Goal: Find contact information

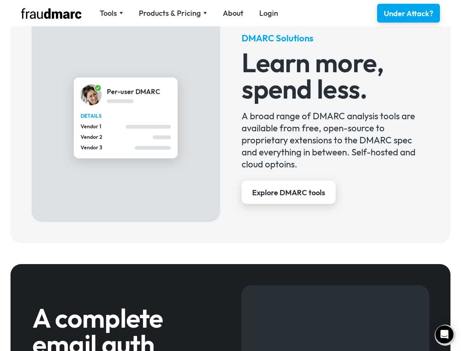
scroll to position [550, 0]
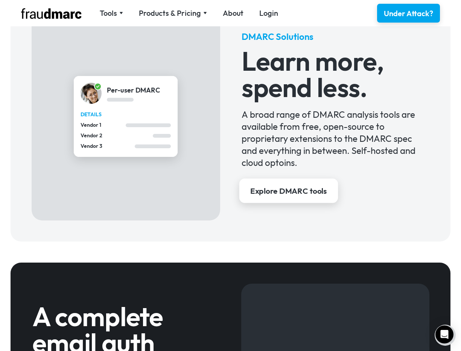
click at [307, 196] on div "Explore DMARC tools" at bounding box center [288, 191] width 77 height 11
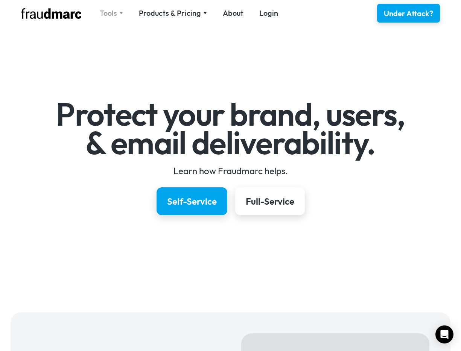
click at [118, 14] on div "Tools" at bounding box center [111, 13] width 23 height 11
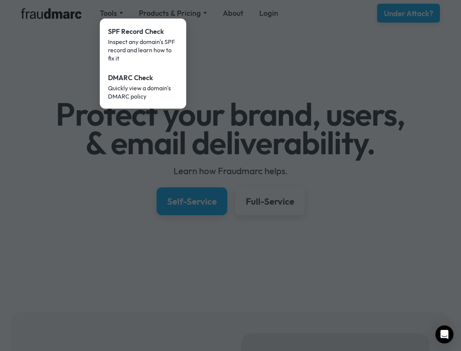
click at [203, 19] on div at bounding box center [230, 175] width 461 height 351
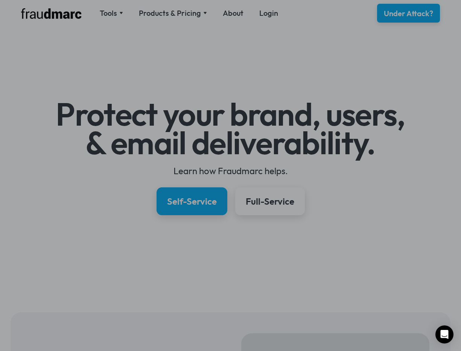
click at [203, 14] on img at bounding box center [205, 13] width 4 height 3
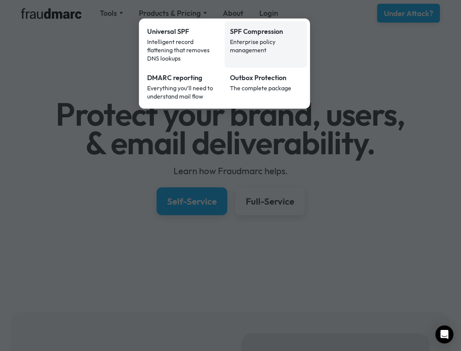
click at [251, 47] on div "Enterprise policy management" at bounding box center [266, 46] width 72 height 17
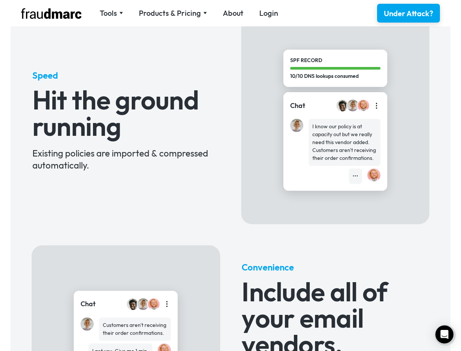
scroll to position [252, 0]
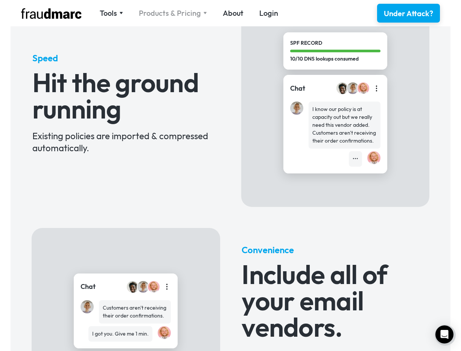
click at [190, 15] on div "Products & Pricing" at bounding box center [170, 13] width 62 height 11
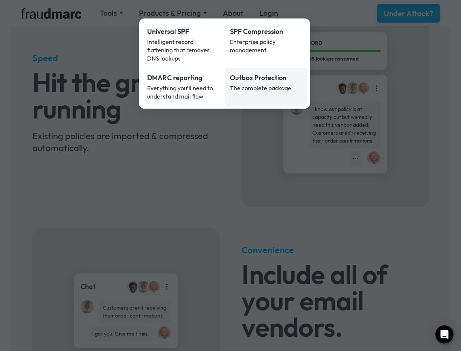
click at [259, 73] on div "Outbox Protection" at bounding box center [266, 78] width 72 height 10
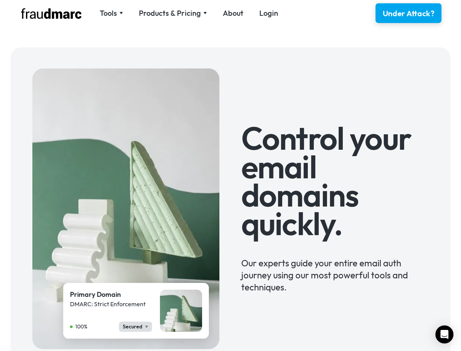
click at [439, 11] on link "Under Attack?" at bounding box center [408, 13] width 66 height 20
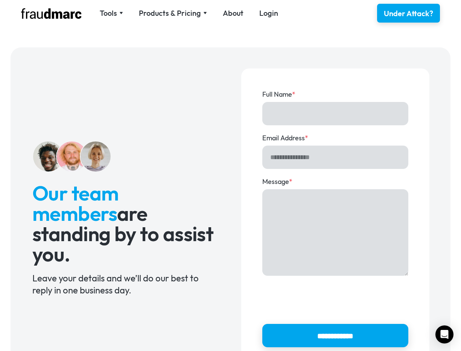
click at [72, 15] on img at bounding box center [51, 13] width 60 height 11
